Goal: Information Seeking & Learning: Check status

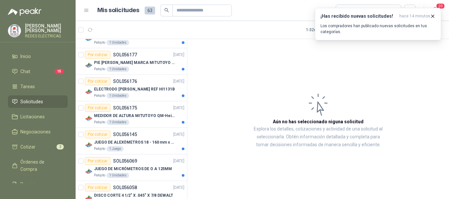
scroll to position [337, 0]
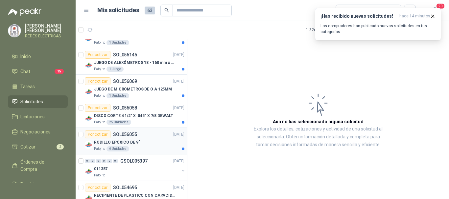
click at [141, 139] on div "RODILLO EPÓXICO DE 9"" at bounding box center [139, 143] width 90 height 8
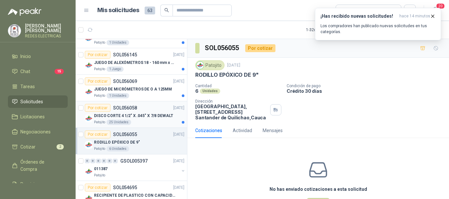
click at [143, 114] on p "DISCO CORTE 4 1/2" X .045" X 7/8 DEWALT" at bounding box center [133, 116] width 79 height 6
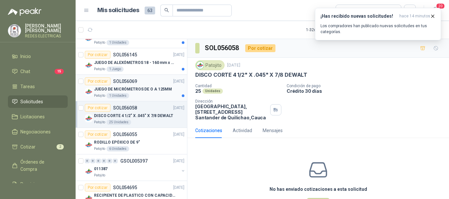
click at [131, 90] on p "JUEGO DE MICRÓMETROS DE O A 125MM" at bounding box center [133, 89] width 78 height 6
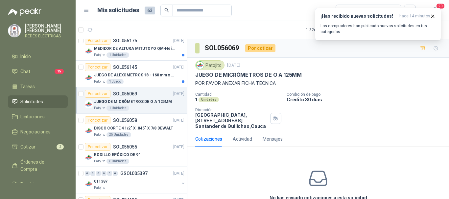
scroll to position [304, 0]
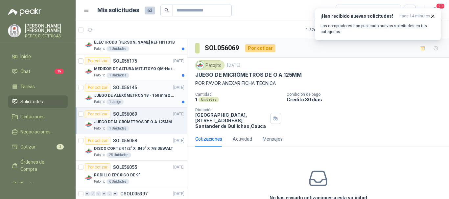
click at [124, 90] on p "SOL056145" at bounding box center [125, 87] width 24 height 5
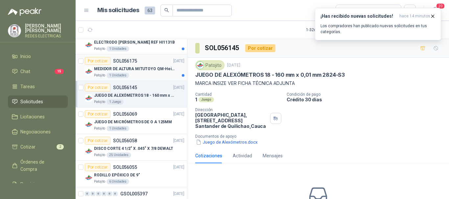
click at [141, 69] on p "MEDIDOR DE ALTURA MITUTOYO QM-Height 518-245" at bounding box center [135, 69] width 82 height 6
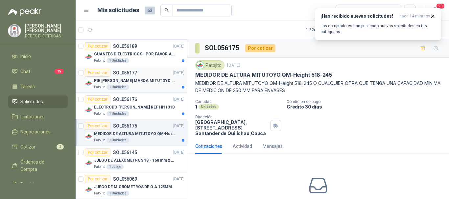
scroll to position [238, 0]
click at [141, 111] on p "ELECTRODO [PERSON_NAME] REF HI1131B" at bounding box center [134, 108] width 81 height 6
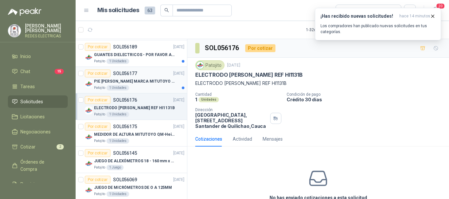
click at [146, 84] on p "PIE [PERSON_NAME] MARCA MITUTOYO REF [PHONE_NUMBER]" at bounding box center [135, 81] width 82 height 6
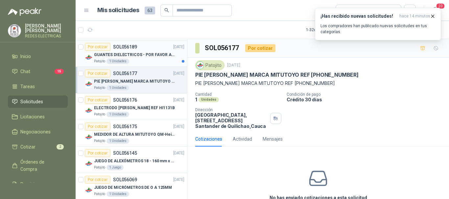
click at [135, 51] on div "GUANTES DIELECTRICOS - POR FAVOR ADJUNTAR SU FICHA TECNICA" at bounding box center [139, 55] width 90 height 8
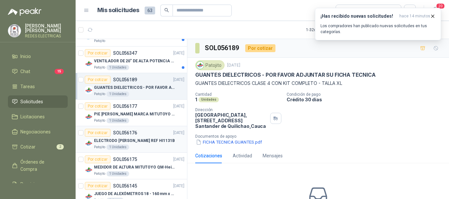
scroll to position [172, 0]
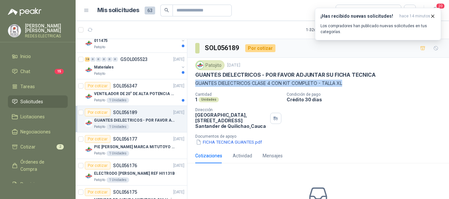
drag, startPoint x: 347, startPoint y: 83, endPoint x: 189, endPoint y: 81, distance: 158.0
click at [189, 81] on div "Patojito [DATE] GUANTES DIELECTRICOS - POR FAVOR ADJUNTAR SU FICHA TECNICA GUAN…" at bounding box center [317, 103] width 261 height 91
copy p "GUANTES DIELECTRICOS CLASE 4 CON KIT COMPLETO - TALLA XL"
click at [234, 140] on button "FICHA TECNICA GUANTES.pdf" at bounding box center [228, 142] width 67 height 7
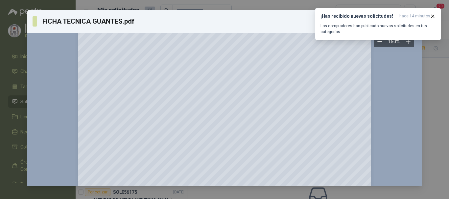
scroll to position [197, 0]
click at [400, 105] on div at bounding box center [225, 48] width 384 height 414
click at [430, 15] on icon "button" at bounding box center [433, 16] width 6 height 6
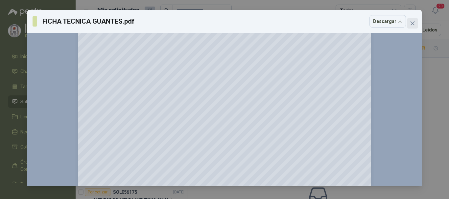
click at [414, 21] on icon "close" at bounding box center [412, 23] width 5 height 5
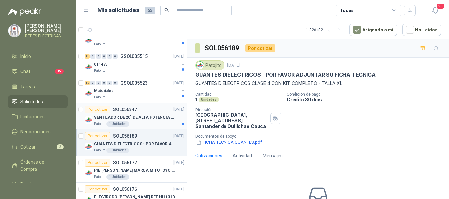
scroll to position [140, 0]
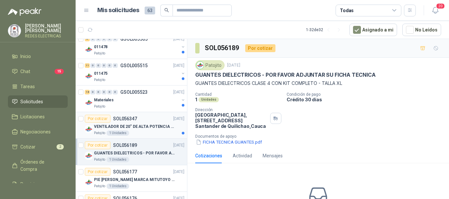
click at [131, 133] on div "Patojito 1 Unidades" at bounding box center [139, 133] width 90 height 5
